Goal: Find specific page/section: Find specific page/section

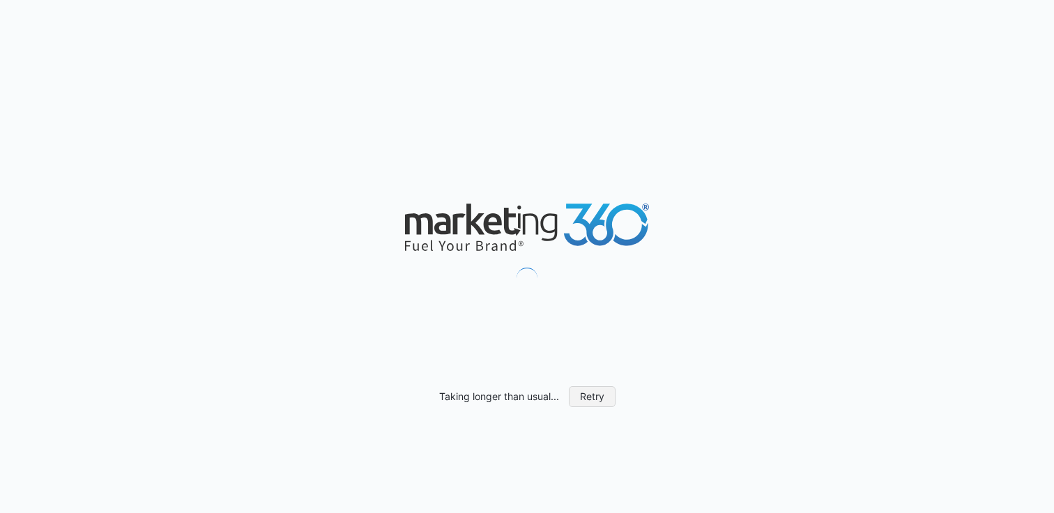
click at [599, 398] on button "Retry" at bounding box center [592, 396] width 47 height 21
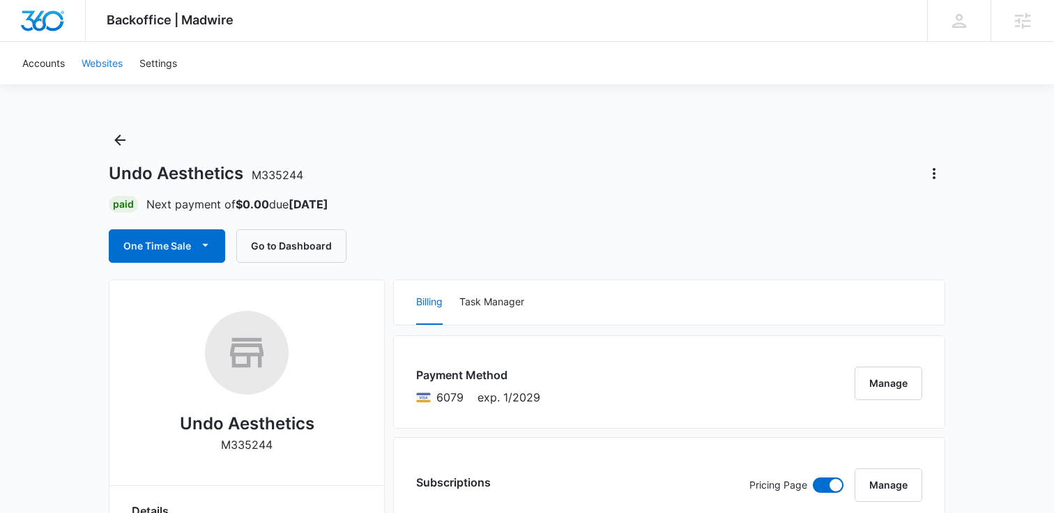
click at [114, 61] on link "Websites" at bounding box center [102, 63] width 58 height 43
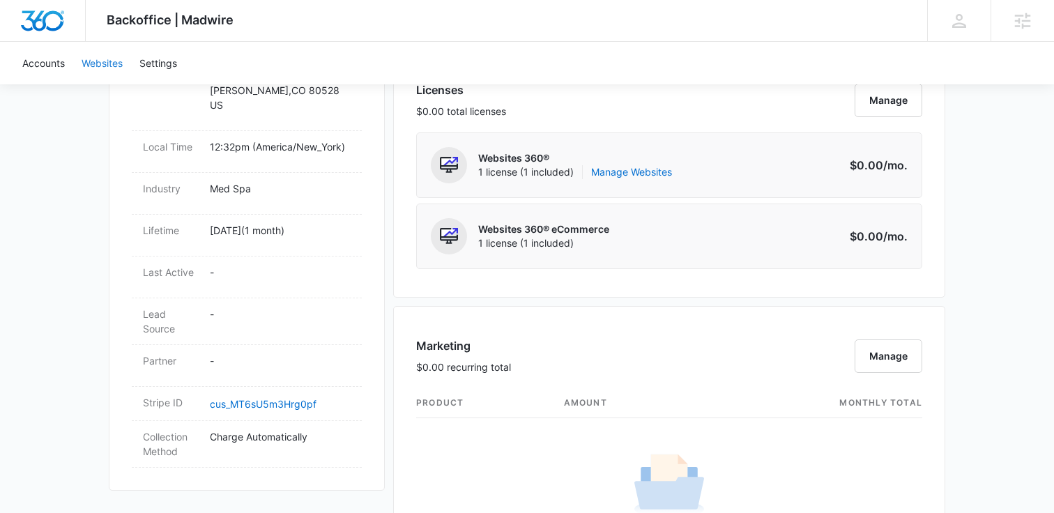
scroll to position [591, 0]
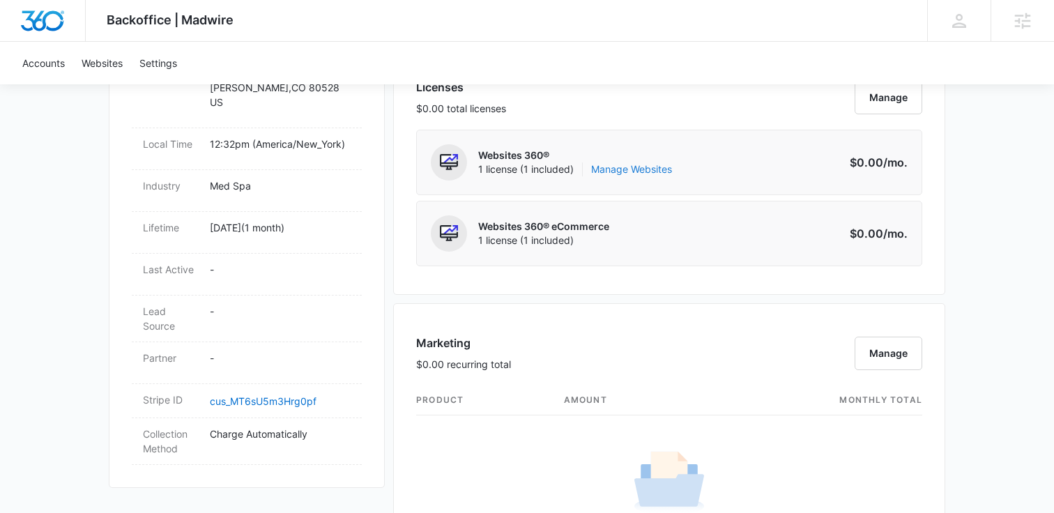
click at [628, 167] on link "Manage Websites" at bounding box center [631, 169] width 81 height 14
